Goal: Task Accomplishment & Management: Manage account settings

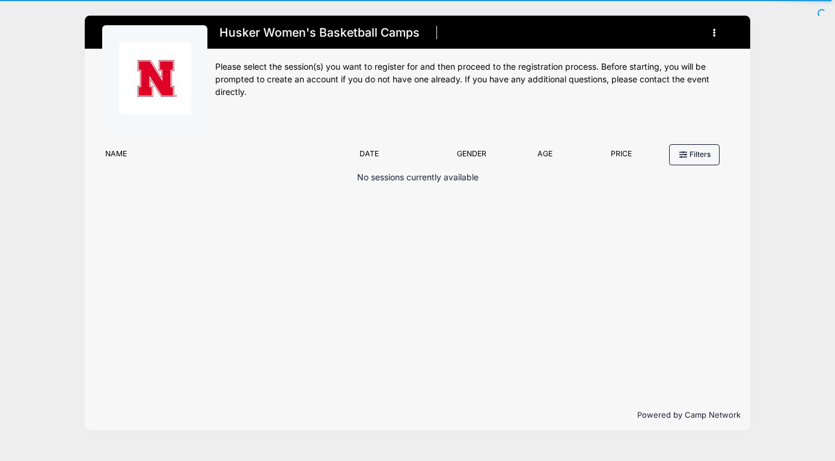
click at [714, 33] on icon "button" at bounding box center [718, 33] width 10 height 0
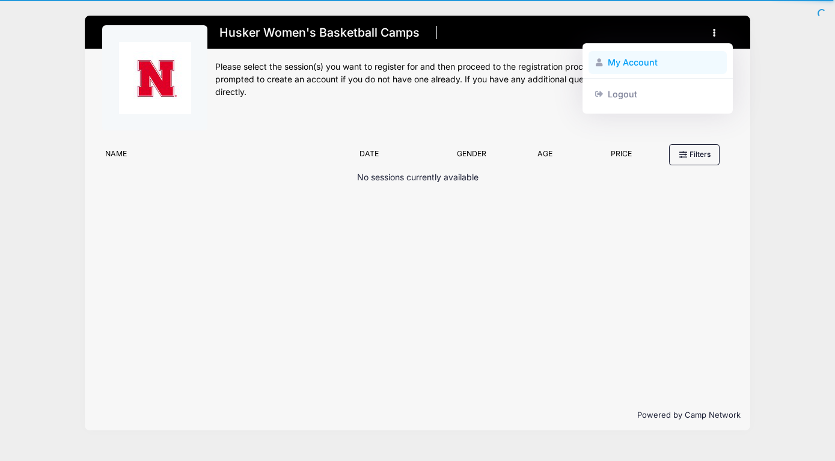
click at [636, 67] on link "My Account" at bounding box center [657, 62] width 139 height 23
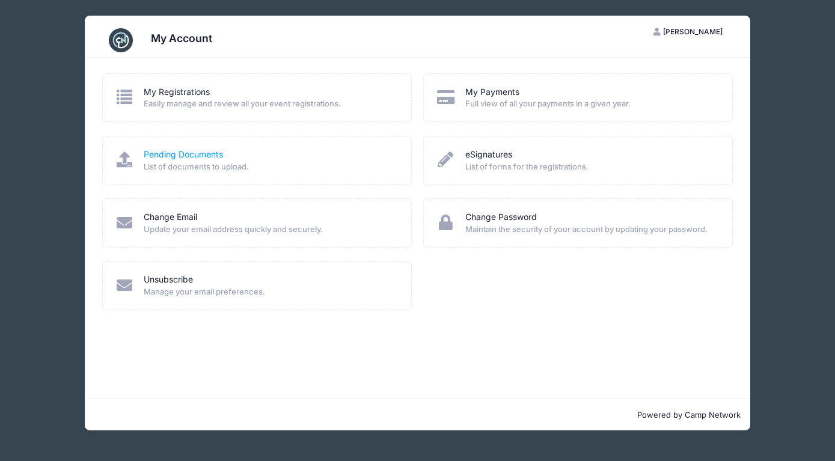
click at [179, 155] on link "Pending Documents" at bounding box center [183, 154] width 79 height 13
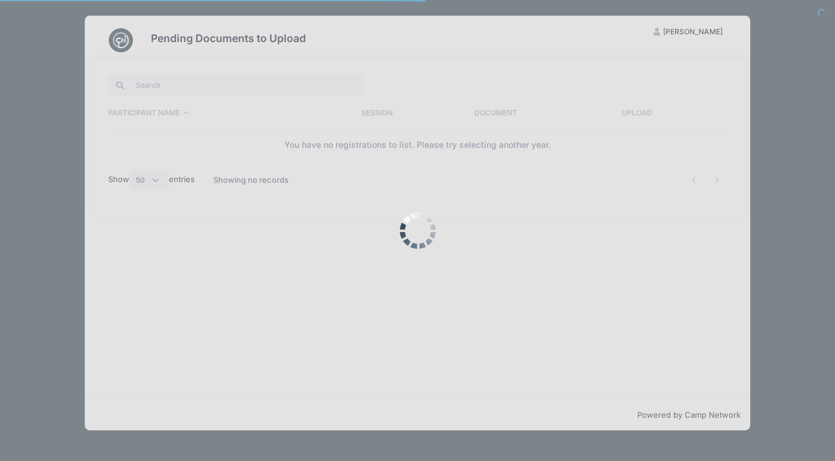
select select "50"
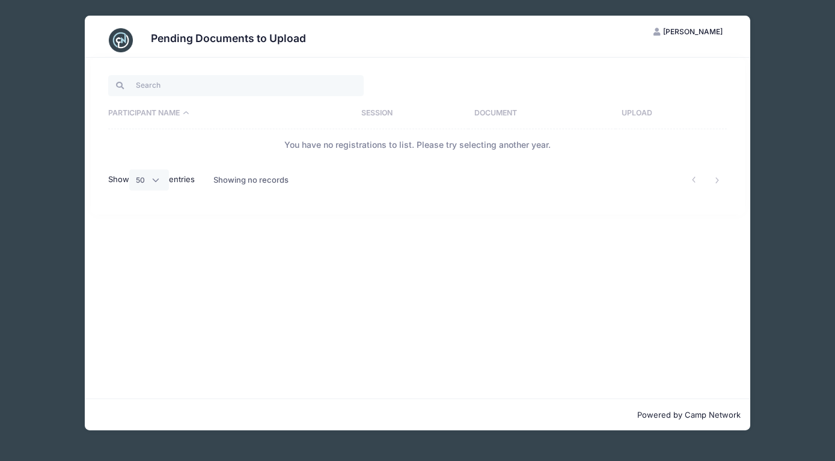
click at [707, 32] on span "[PERSON_NAME]" at bounding box center [692, 31] width 59 height 9
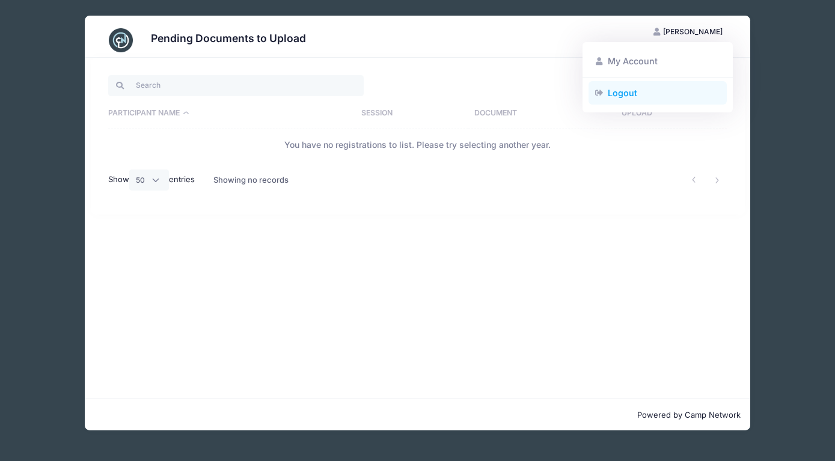
click at [619, 98] on link "Logout" at bounding box center [657, 92] width 139 height 23
